Goal: Download file/media

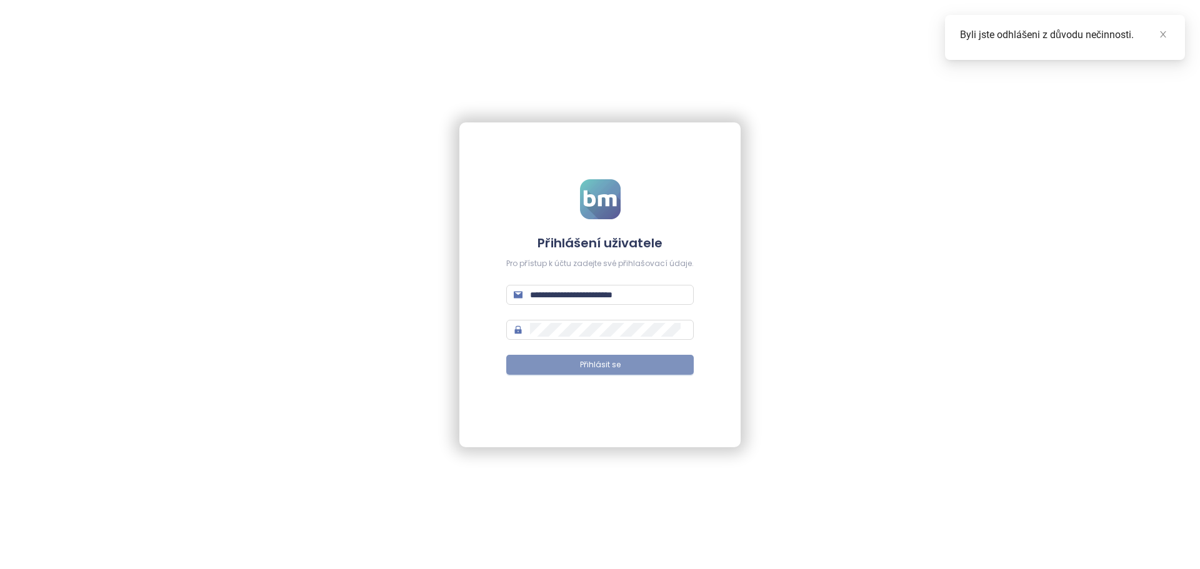
drag, startPoint x: 657, startPoint y: 364, endPoint x: 646, endPoint y: 356, distance: 13.0
click at [657, 364] on button "Přihlásit se" at bounding box center [599, 365] width 187 height 20
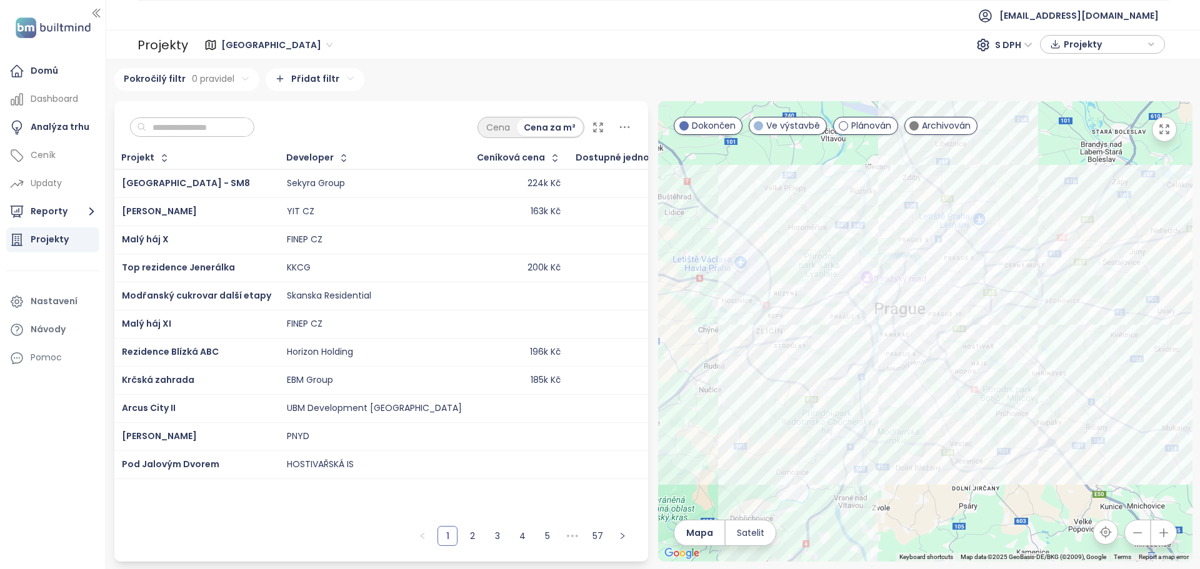
click at [199, 125] on input "text" at bounding box center [196, 127] width 101 height 19
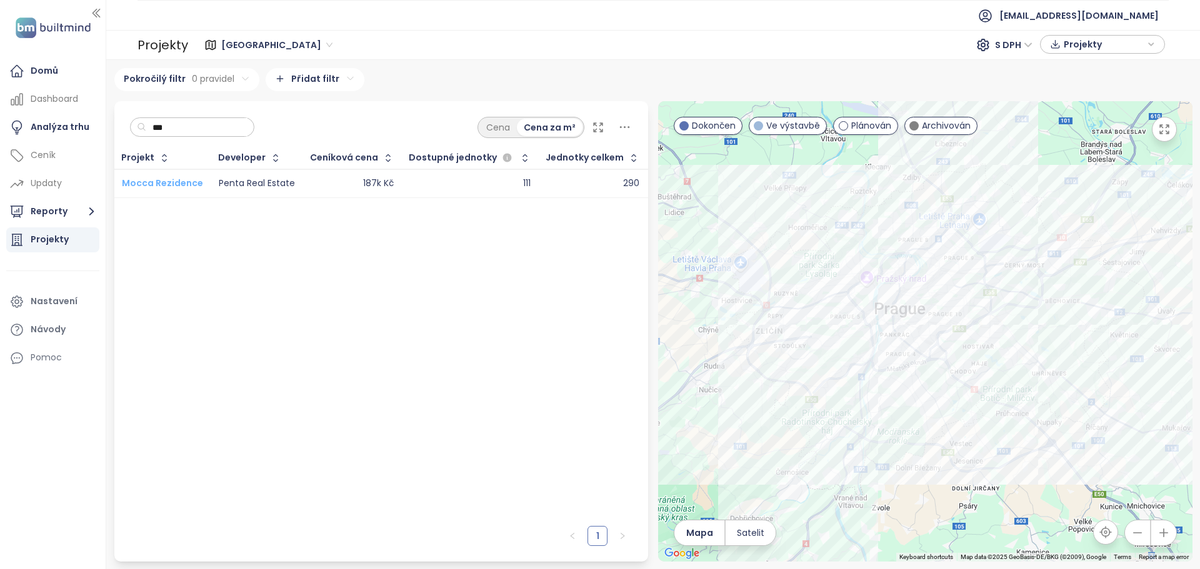
type input "***"
click at [161, 180] on span "Mocca Rezidence" at bounding box center [162, 183] width 81 height 12
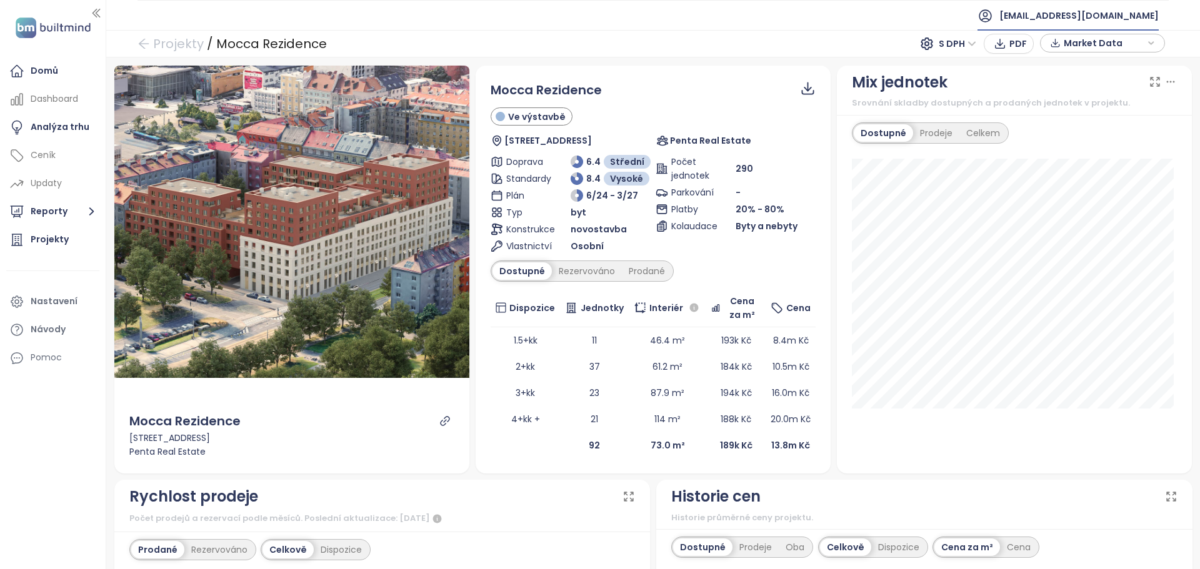
drag, startPoint x: 797, startPoint y: 17, endPoint x: 1149, endPoint y: 28, distance: 352.7
click at [797, 17] on ul "[EMAIL_ADDRESS][DOMAIN_NAME]" at bounding box center [652, 15] width 1031 height 31
click at [1130, 38] on span "Market Data" at bounding box center [1104, 43] width 81 height 19
click at [1085, 101] on span "Prodáno" at bounding box center [1083, 107] width 46 height 14
click at [1085, 87] on span "Rezervováno" at bounding box center [1093, 88] width 66 height 14
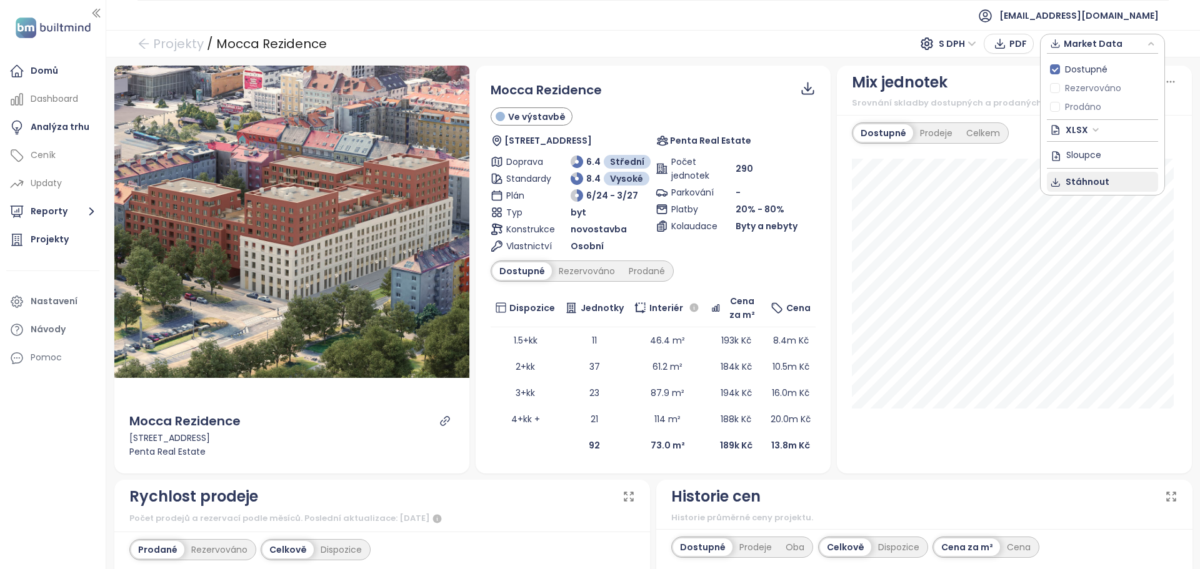
click at [1072, 182] on span "Stáhnout" at bounding box center [1088, 182] width 44 height 14
drag, startPoint x: 1109, startPoint y: 38, endPoint x: 1098, endPoint y: 52, distance: 17.4
click at [1109, 39] on span "Market Data" at bounding box center [1104, 43] width 81 height 19
click at [1083, 87] on span "Rezervováno" at bounding box center [1093, 88] width 66 height 14
click at [1079, 71] on span "Dostupné" at bounding box center [1086, 69] width 52 height 14
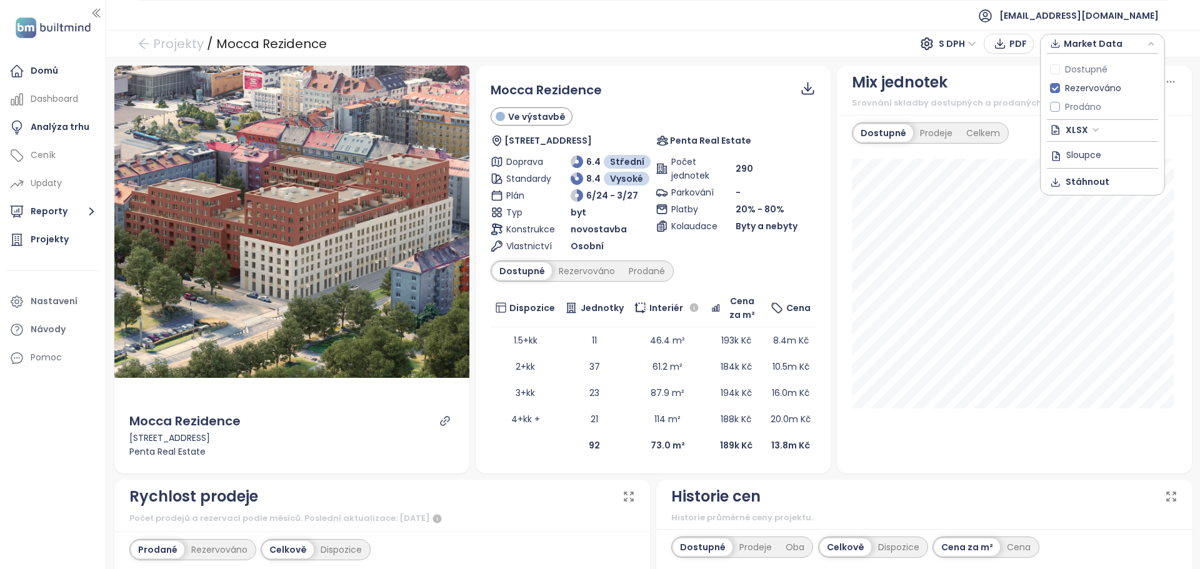
click at [1082, 104] on span "Prodáno" at bounding box center [1083, 107] width 46 height 14
drag, startPoint x: 853, startPoint y: 34, endPoint x: 1108, endPoint y: 36, distance: 255.0
click at [853, 36] on div "Projekty / Mocca Rezidence S DPH PDF Market Data" at bounding box center [653, 43] width 1094 height 27
click at [1125, 44] on span "Market Data" at bounding box center [1104, 43] width 81 height 19
click at [1109, 184] on button "Stáhnout" at bounding box center [1102, 182] width 111 height 20
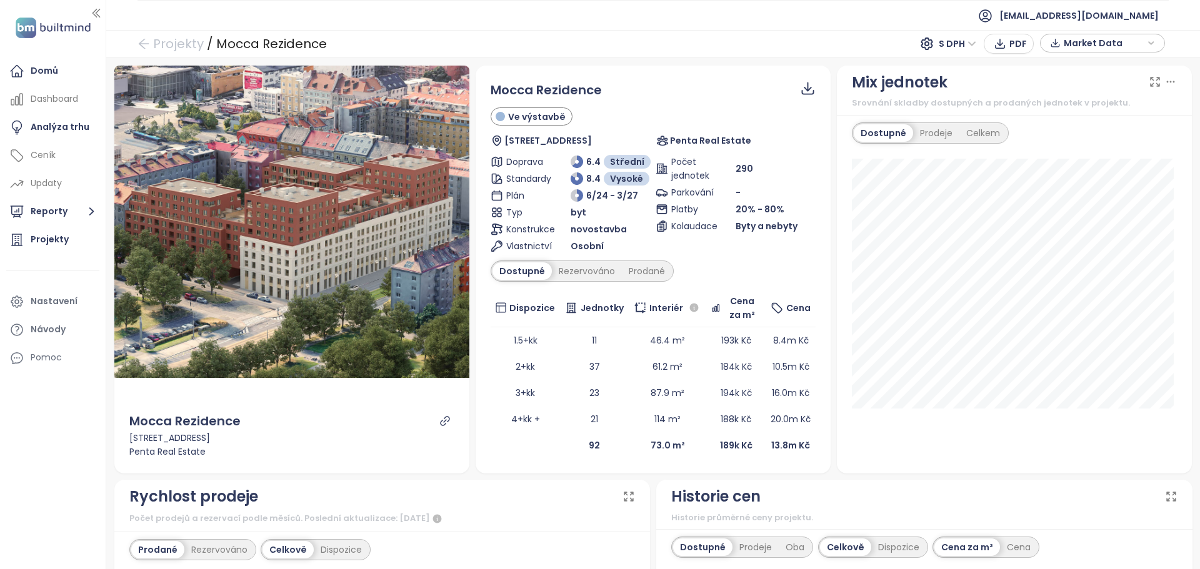
click at [1125, 36] on span "Market Data" at bounding box center [1104, 43] width 81 height 19
click at [1092, 185] on span "Stáhnout" at bounding box center [1088, 182] width 44 height 14
click at [1113, 43] on span "Market Data" at bounding box center [1104, 43] width 81 height 19
click at [1098, 64] on span "Dostupné" at bounding box center [1086, 69] width 52 height 14
click at [1089, 186] on span "Stáhnout" at bounding box center [1088, 182] width 44 height 14
